Goal: Find contact information: Find contact information

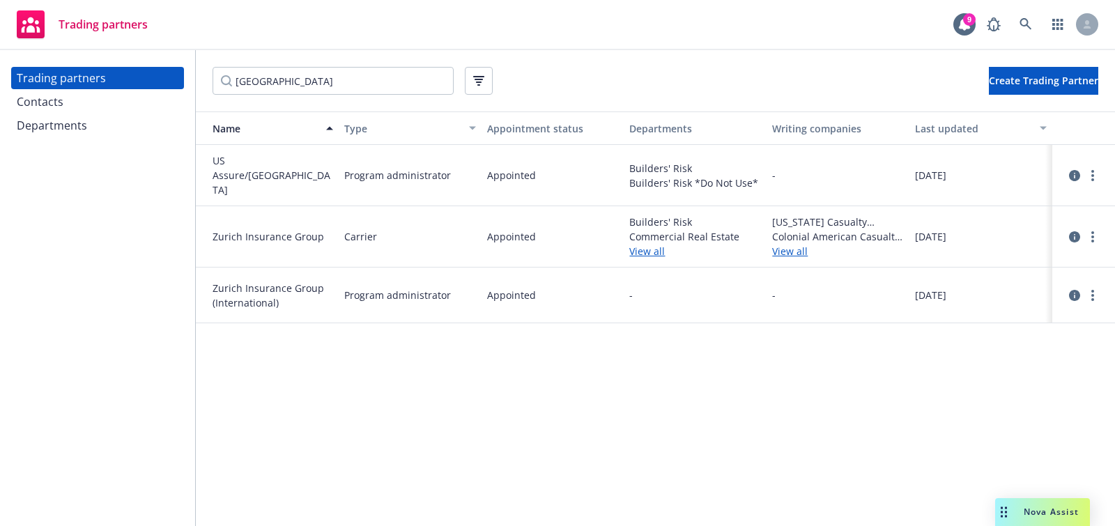
type input "[GEOGRAPHIC_DATA]"
click at [1102, 233] on div at bounding box center [1084, 236] width 52 height 33
click at [1092, 236] on circle "more" at bounding box center [1093, 237] width 3 height 3
click at [1002, 264] on link "View contacts" at bounding box center [1022, 260] width 155 height 28
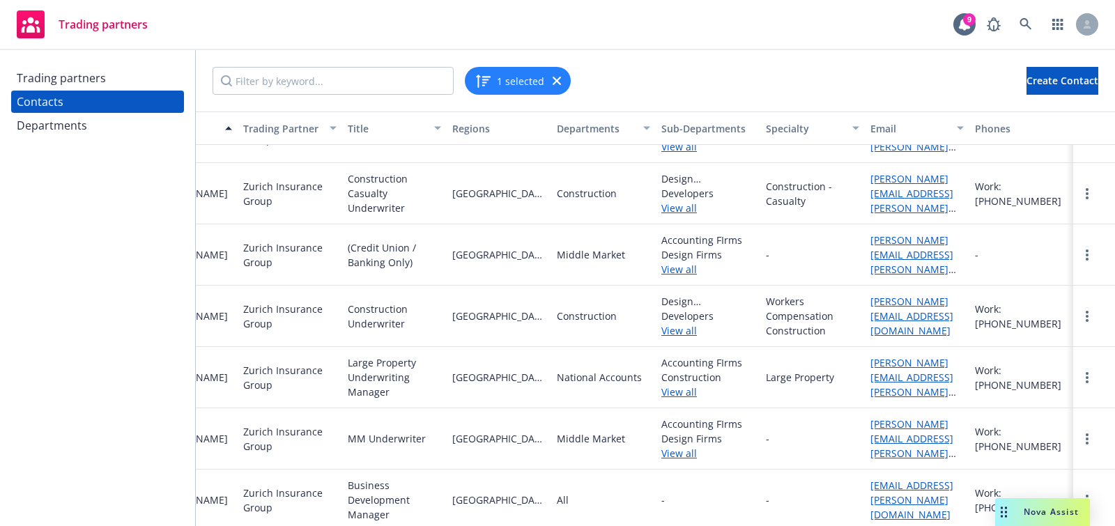
scroll to position [383, 0]
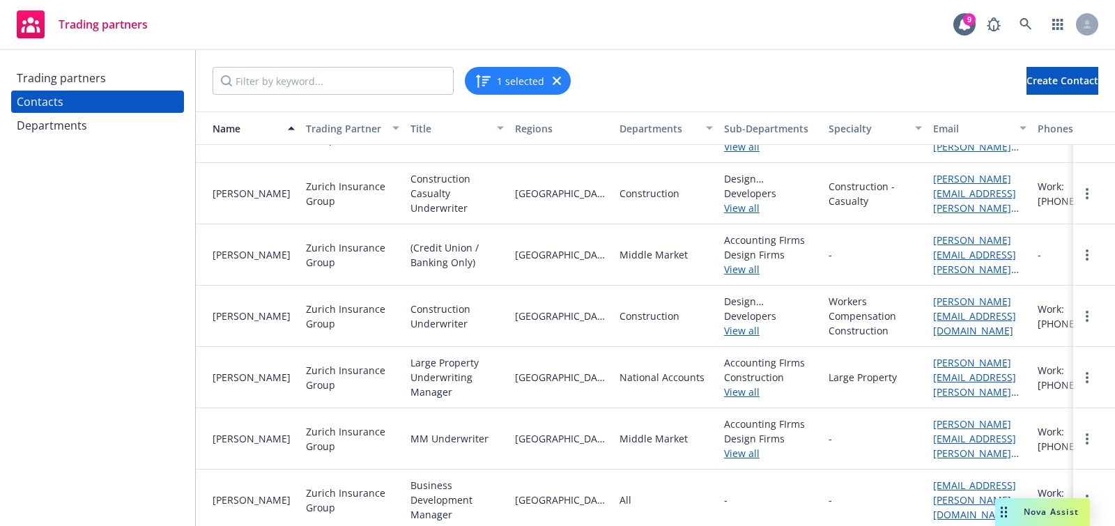
click at [153, 89] on div "Trading partners" at bounding box center [98, 78] width 162 height 22
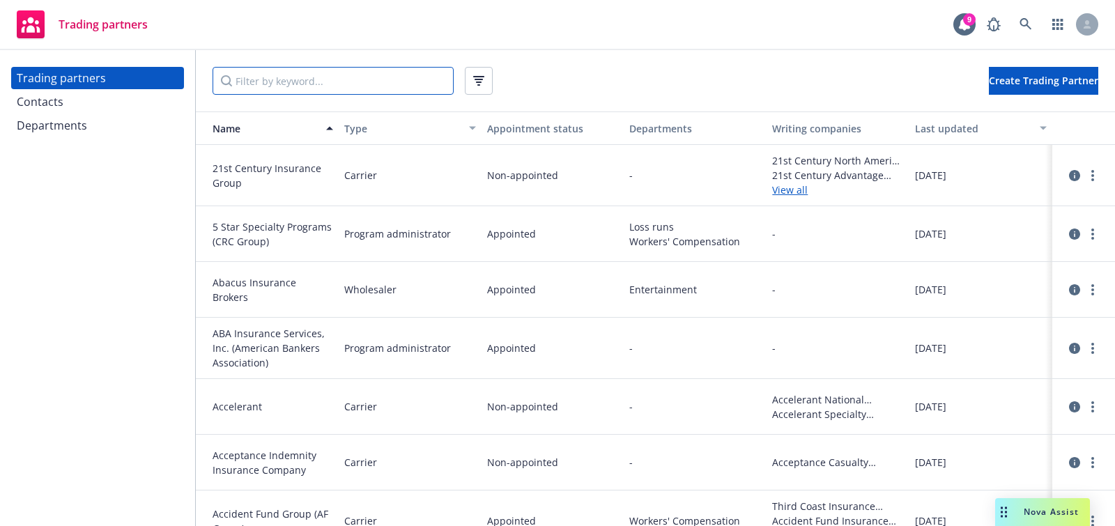
click at [260, 84] on input "Filter by keyword..." at bounding box center [333, 81] width 241 height 28
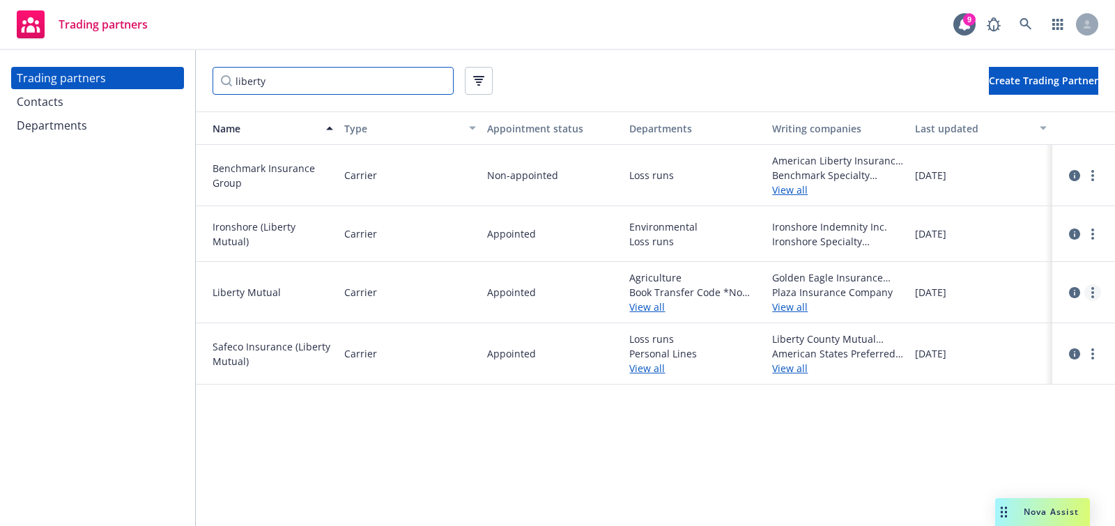
type input "liberty"
click at [1094, 286] on link "more" at bounding box center [1093, 292] width 17 height 17
click at [1017, 327] on link "View contacts" at bounding box center [1022, 321] width 155 height 28
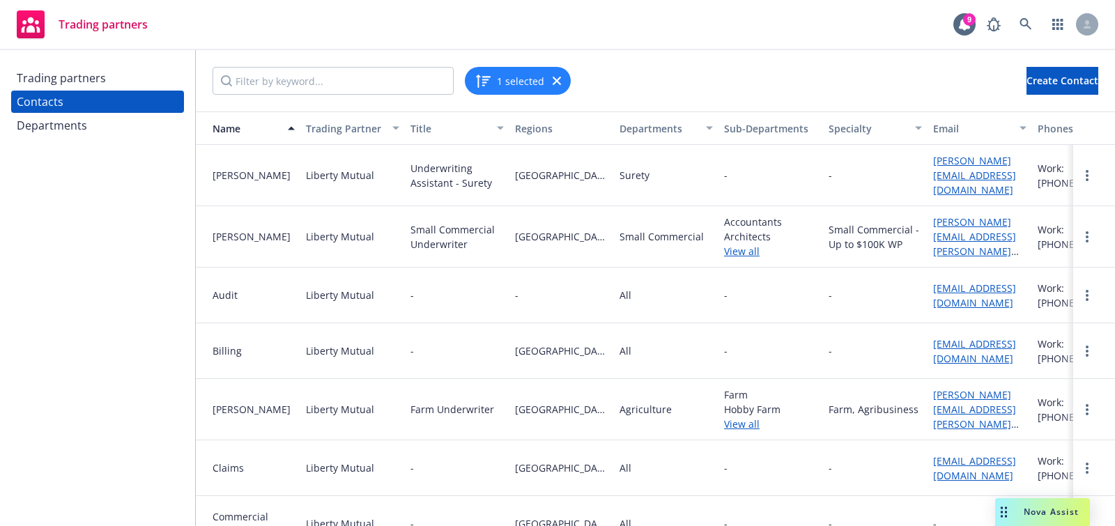
click at [127, 91] on div "Contacts" at bounding box center [98, 102] width 162 height 22
